Goal: Transaction & Acquisition: Purchase product/service

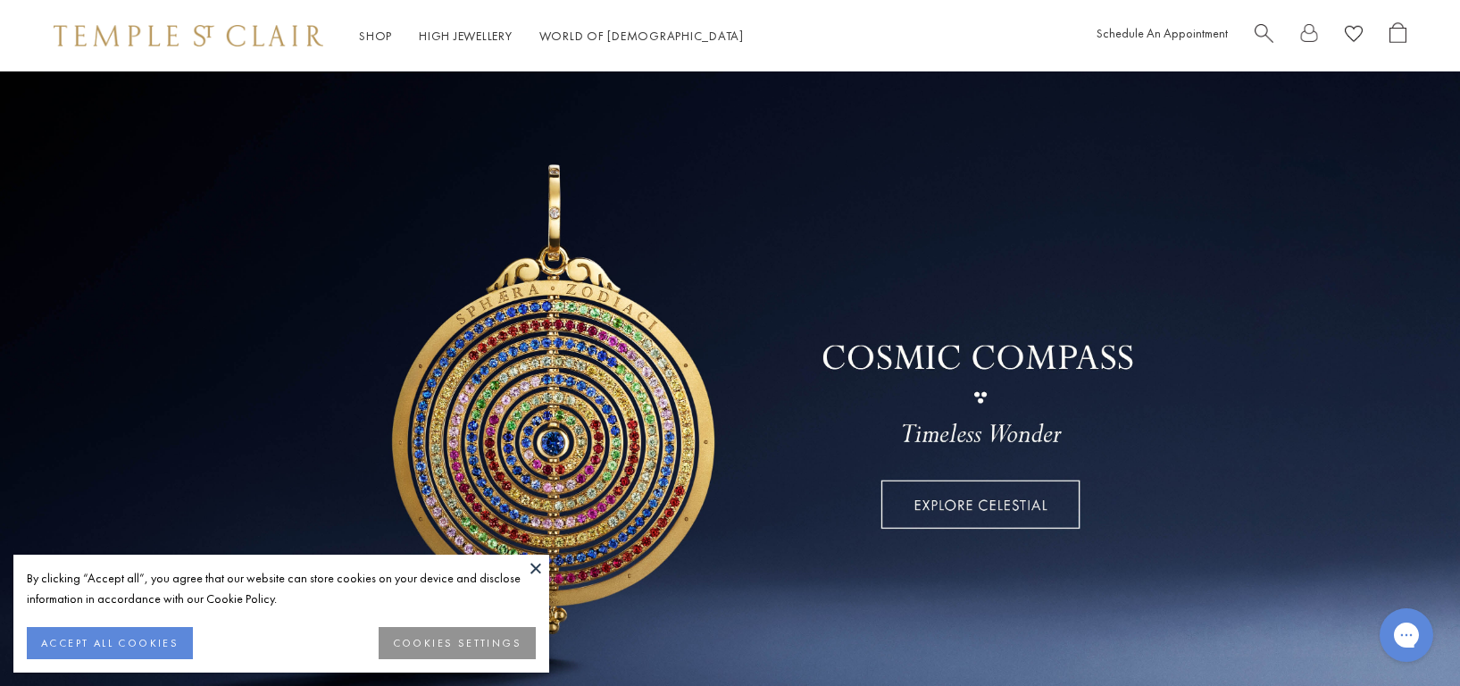
click at [535, 567] on button at bounding box center [535, 568] width 27 height 27
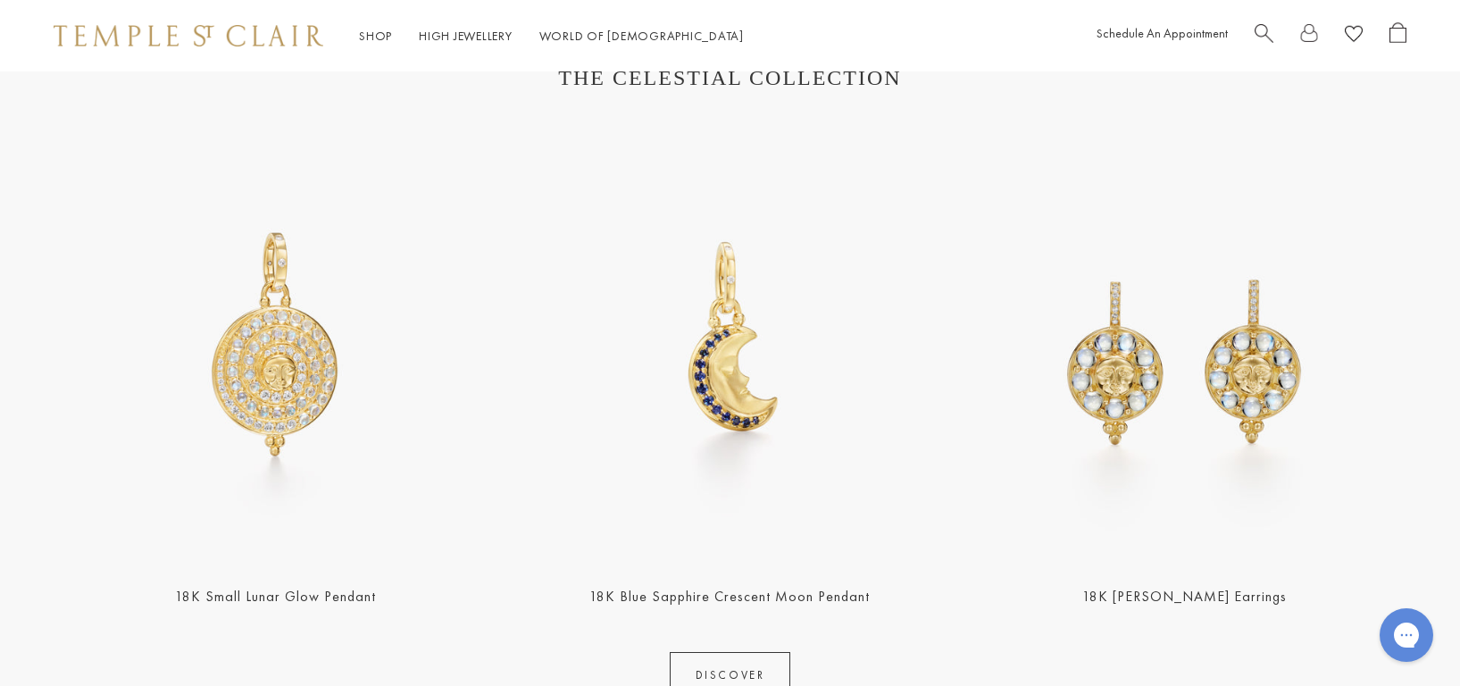
scroll to position [830, 0]
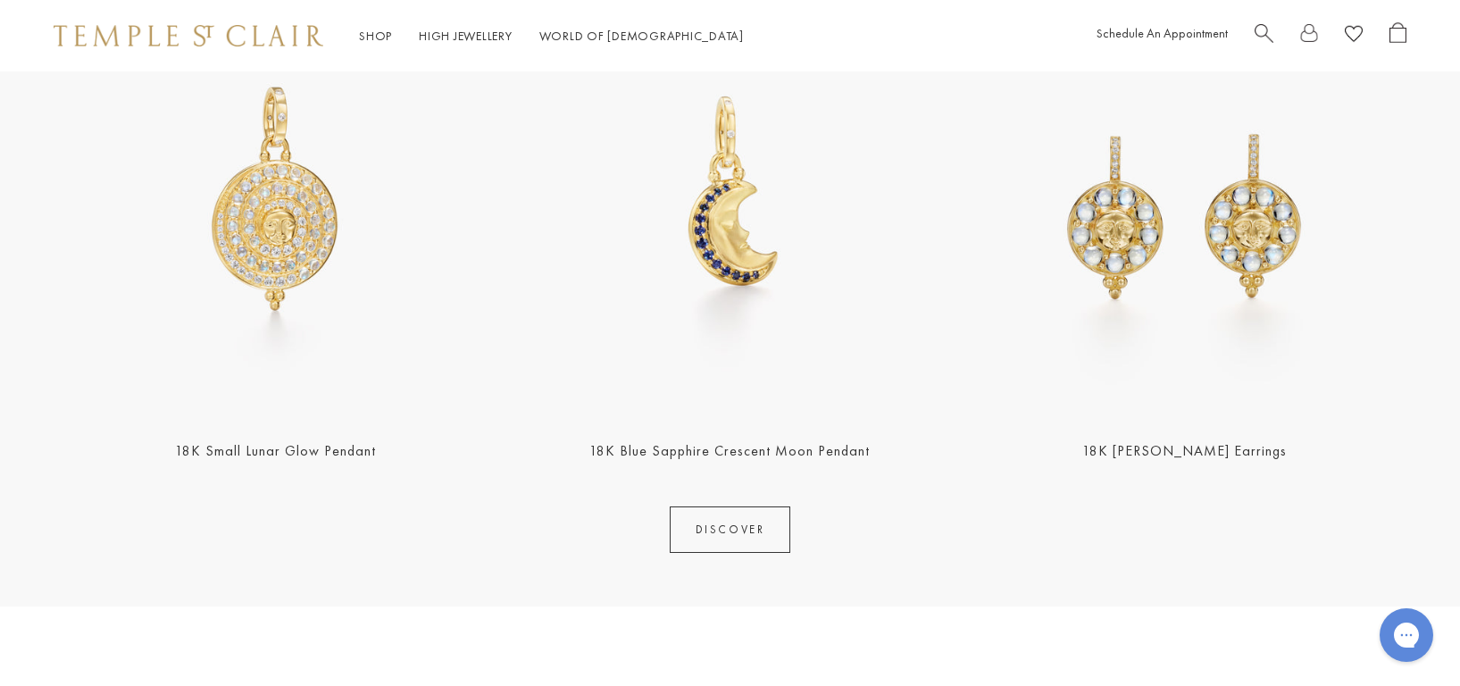
click at [733, 219] on img at bounding box center [730, 198] width 444 height 444
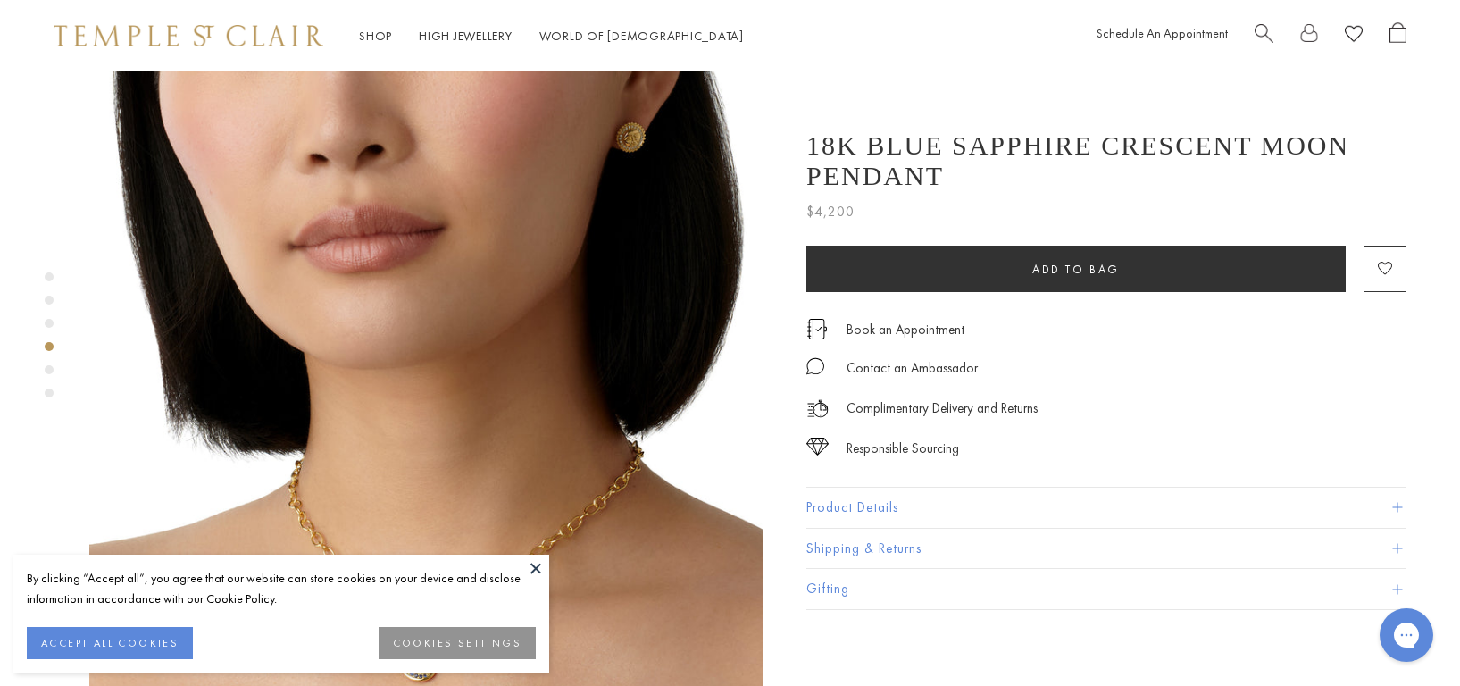
scroll to position [2173, 0]
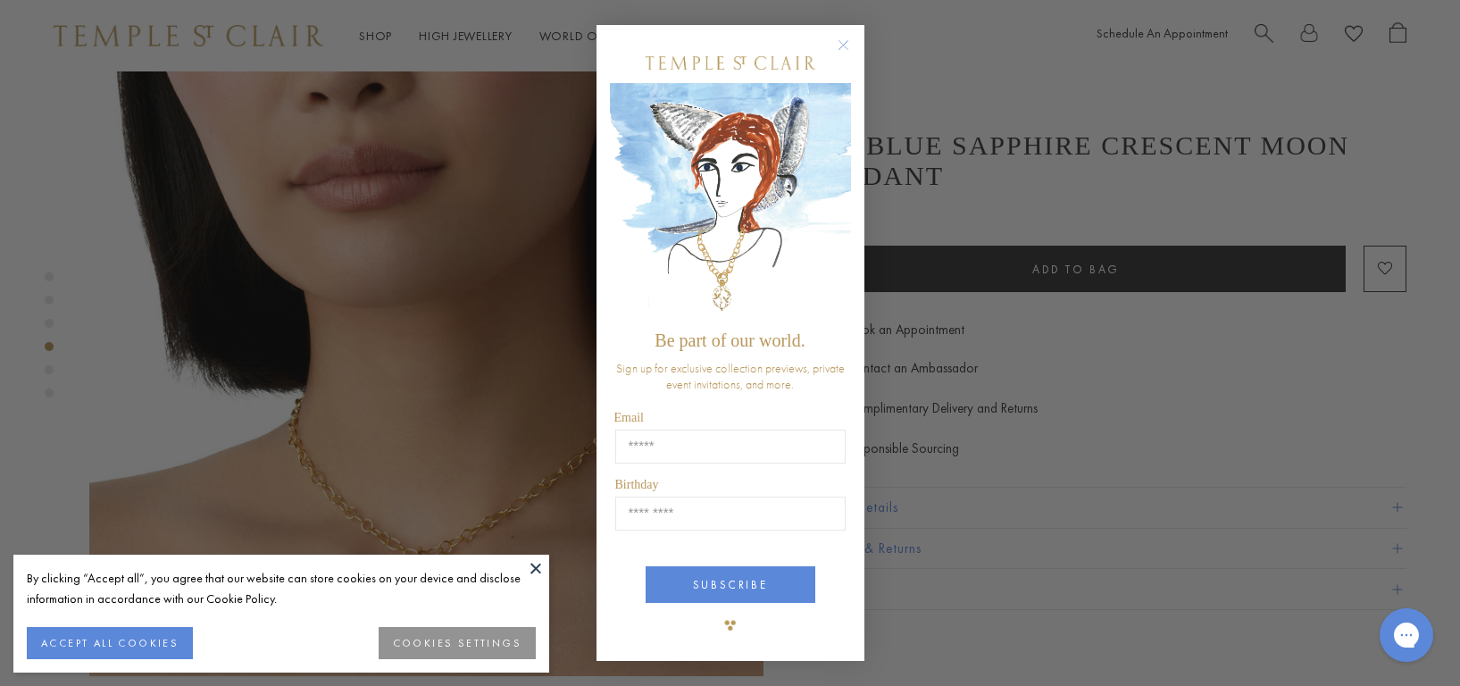
click at [841, 201] on img "POPUP Form" at bounding box center [730, 202] width 241 height 238
click at [842, 43] on circle "Close dialog" at bounding box center [842, 45] width 21 height 21
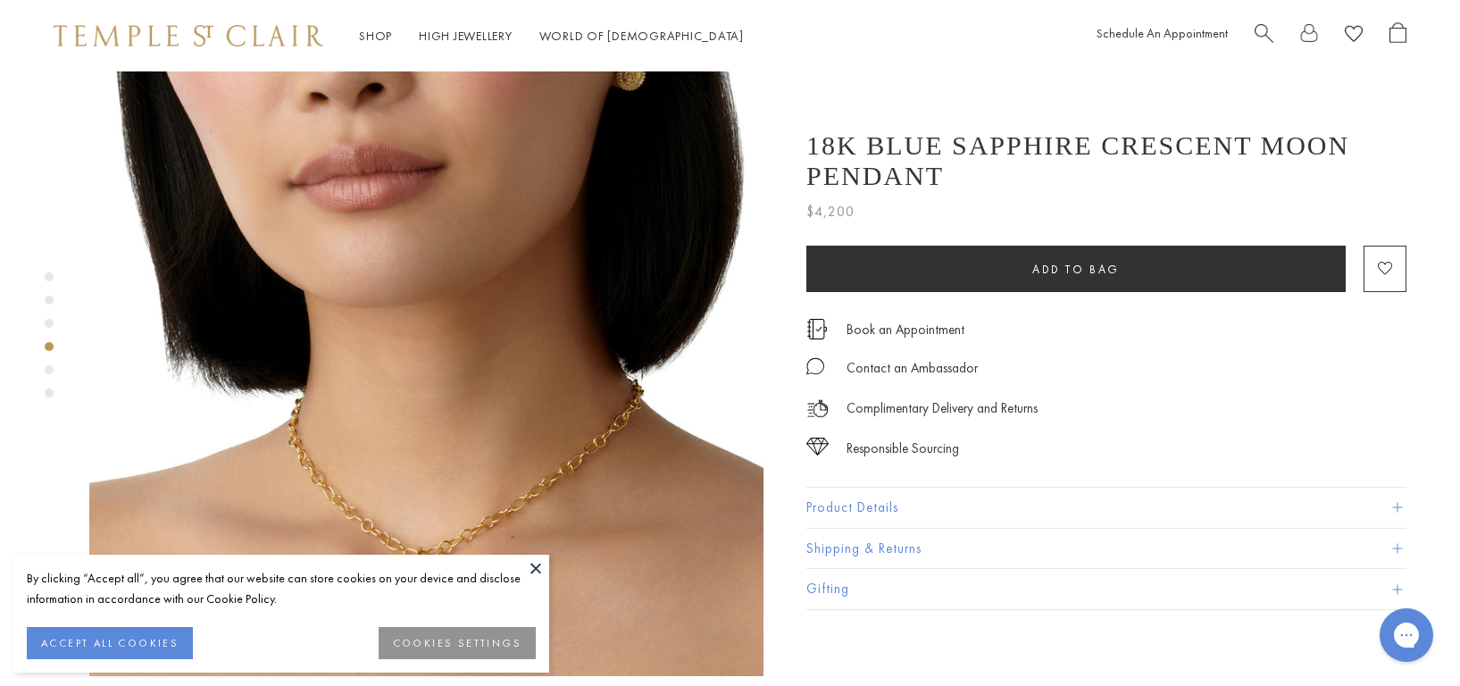
click at [532, 570] on button at bounding box center [535, 568] width 27 height 27
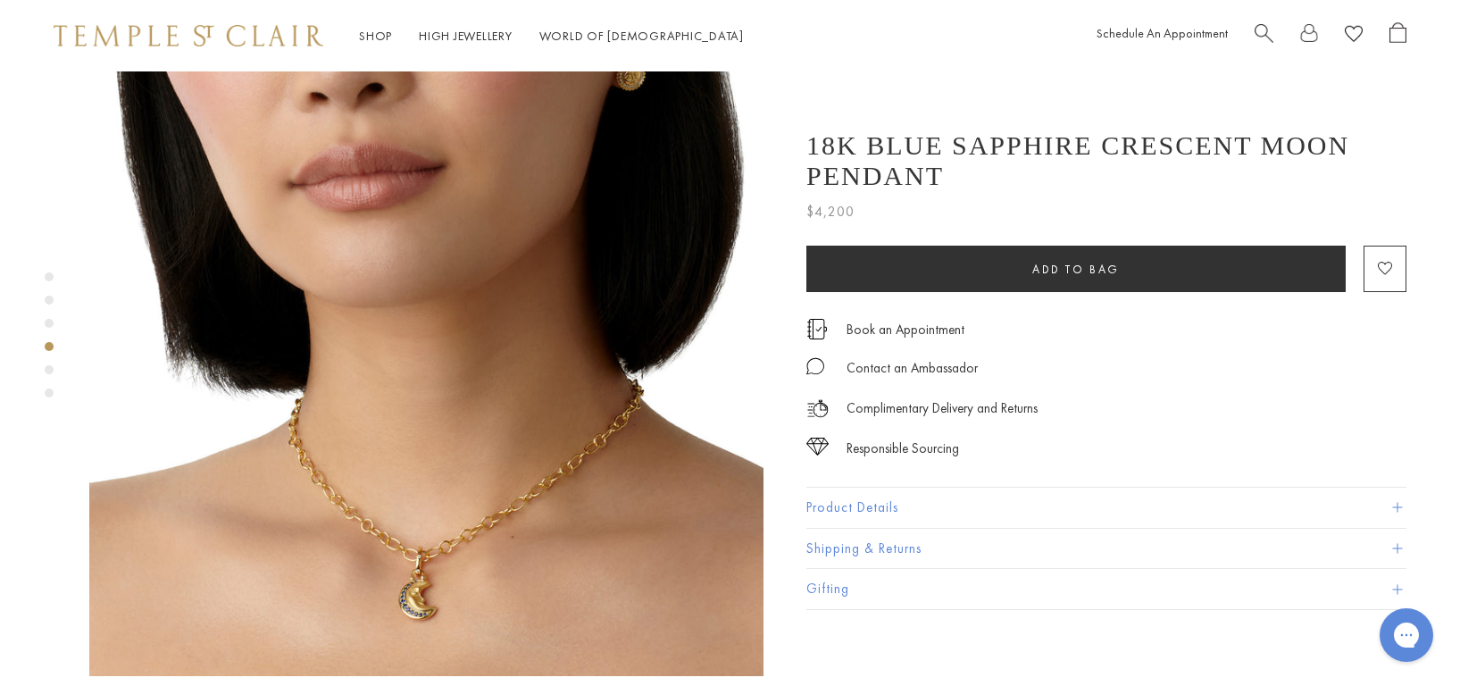
click at [861, 509] on button "Product Details" at bounding box center [1106, 508] width 600 height 40
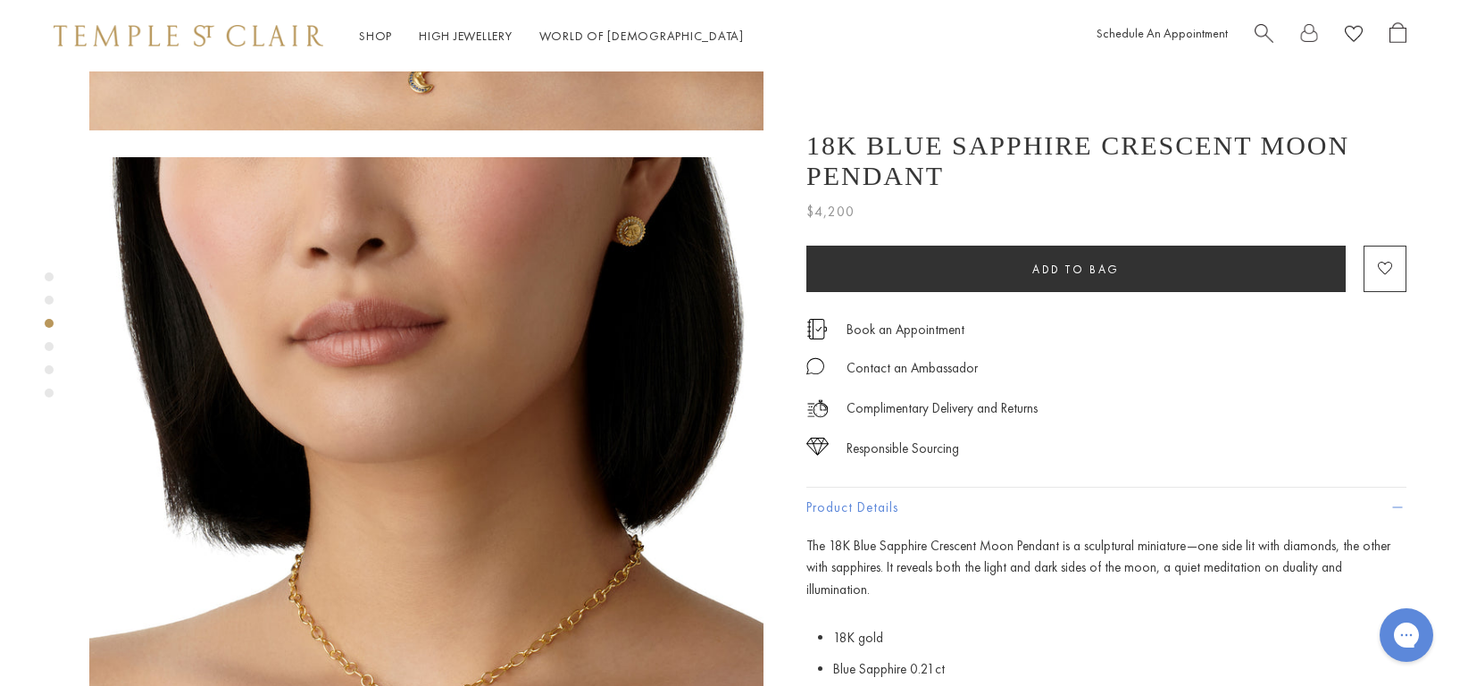
scroll to position [1689, 0]
